Goal: Task Accomplishment & Management: Complete application form

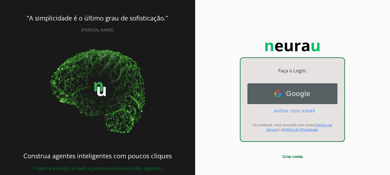
click at [306, 90] on button "Google Google" at bounding box center [293, 93] width 90 height 21
